Goal: Navigation & Orientation: Go to known website

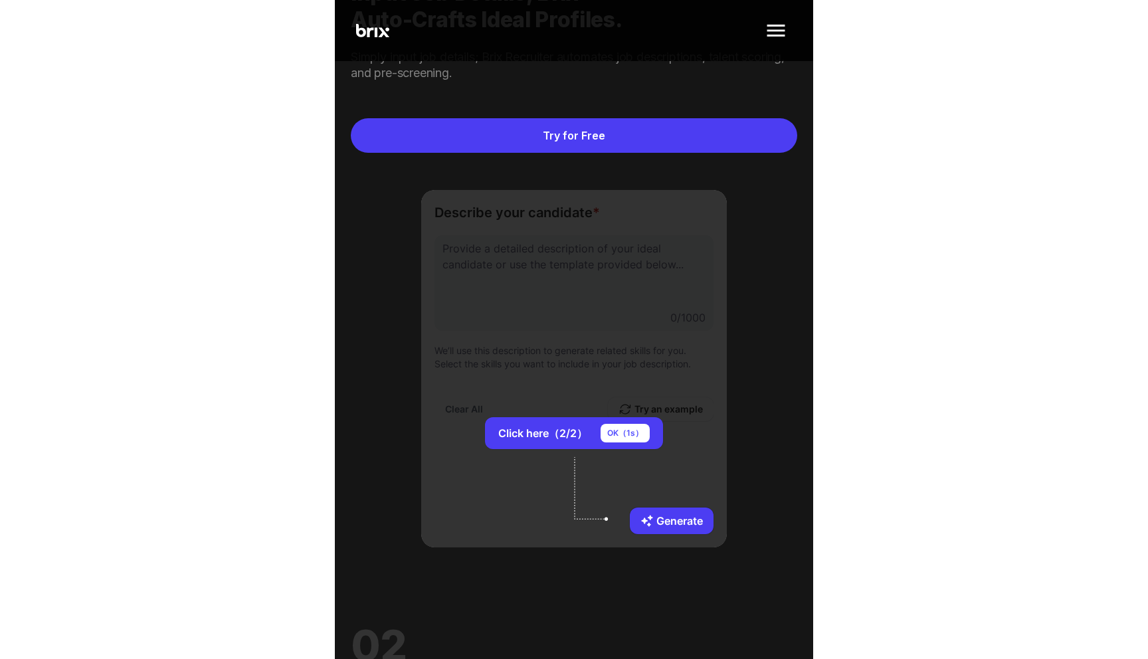
scroll to position [1296, 0]
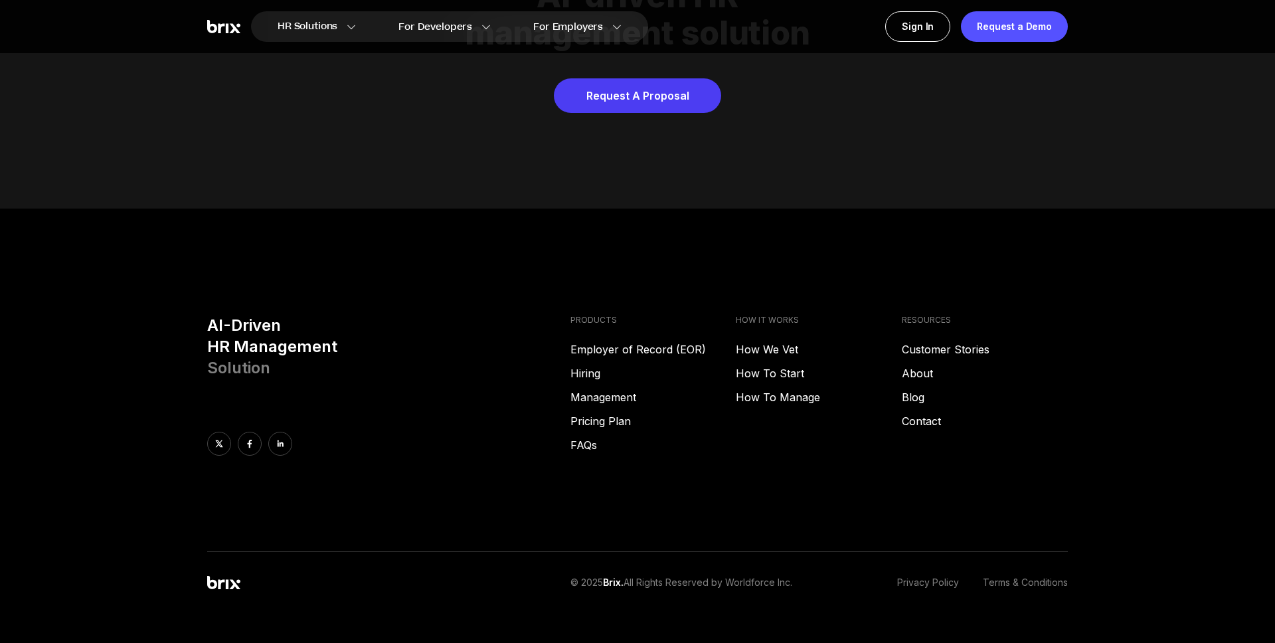
scroll to position [6781, 0]
